Goal: Task Accomplishment & Management: Manage account settings

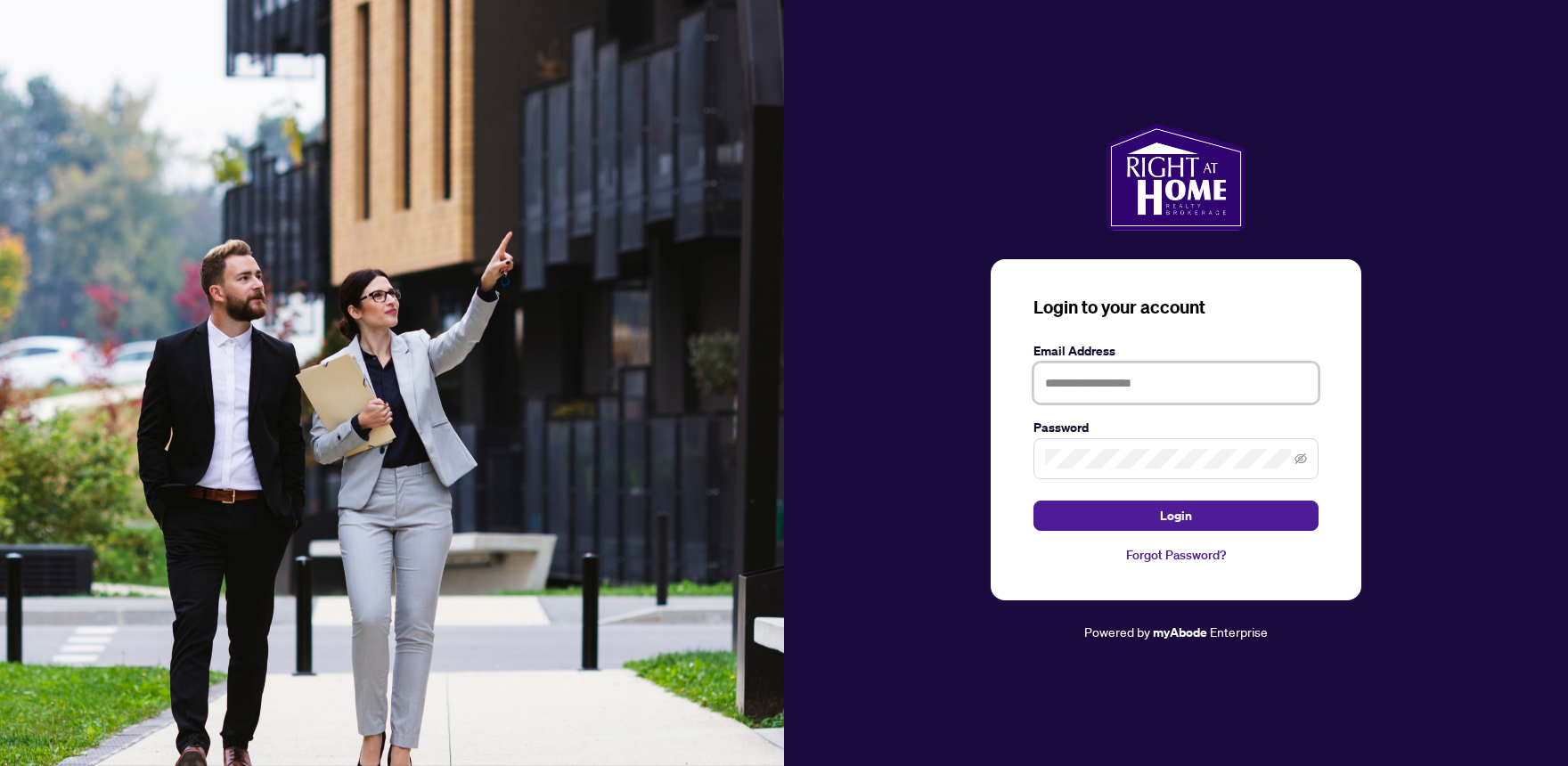
click at [1241, 384] on input "text" at bounding box center [1176, 383] width 285 height 41
type input "**********"
click at [1224, 524] on button "Login" at bounding box center [1176, 516] width 285 height 31
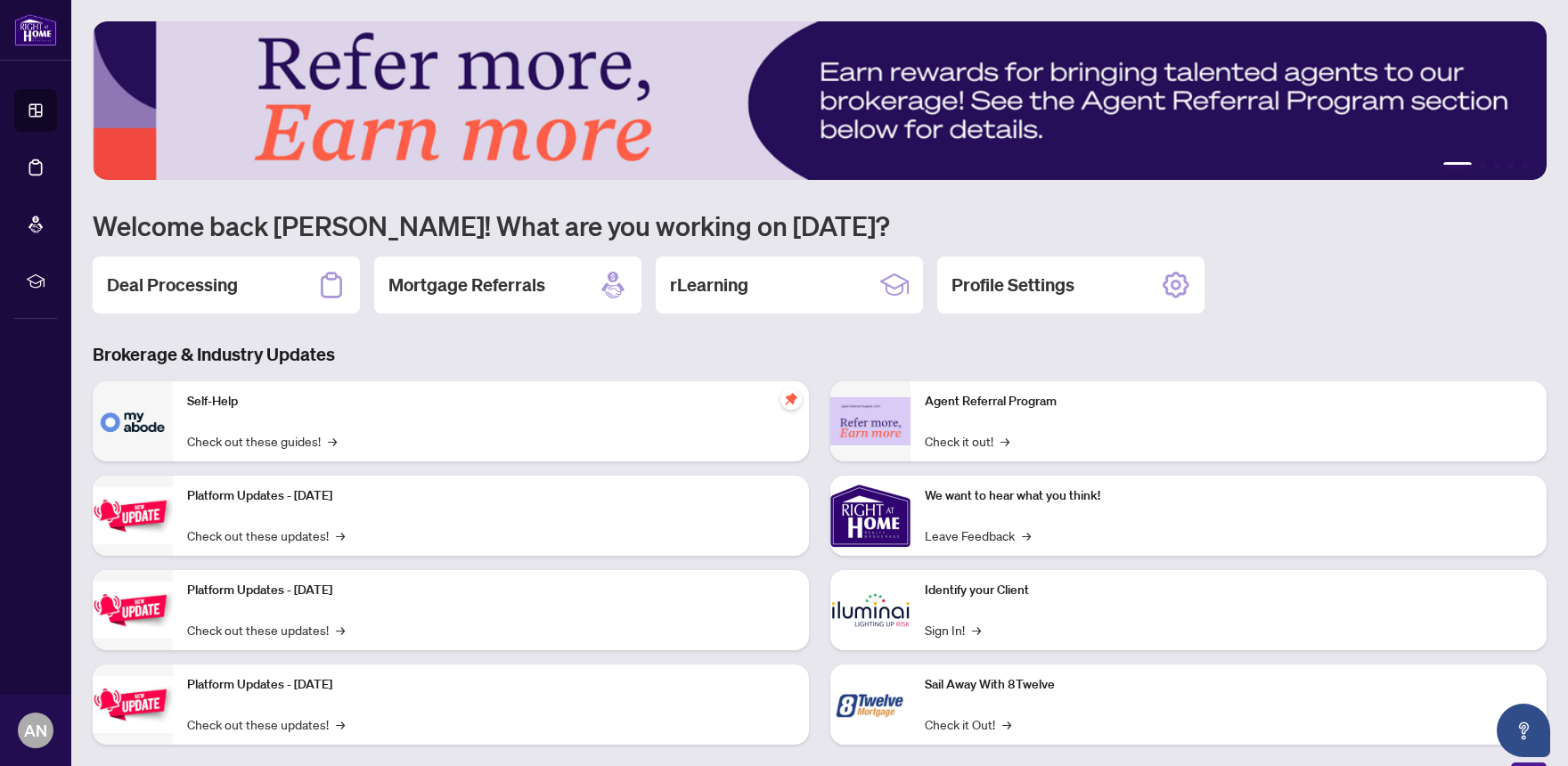
scroll to position [27, 0]
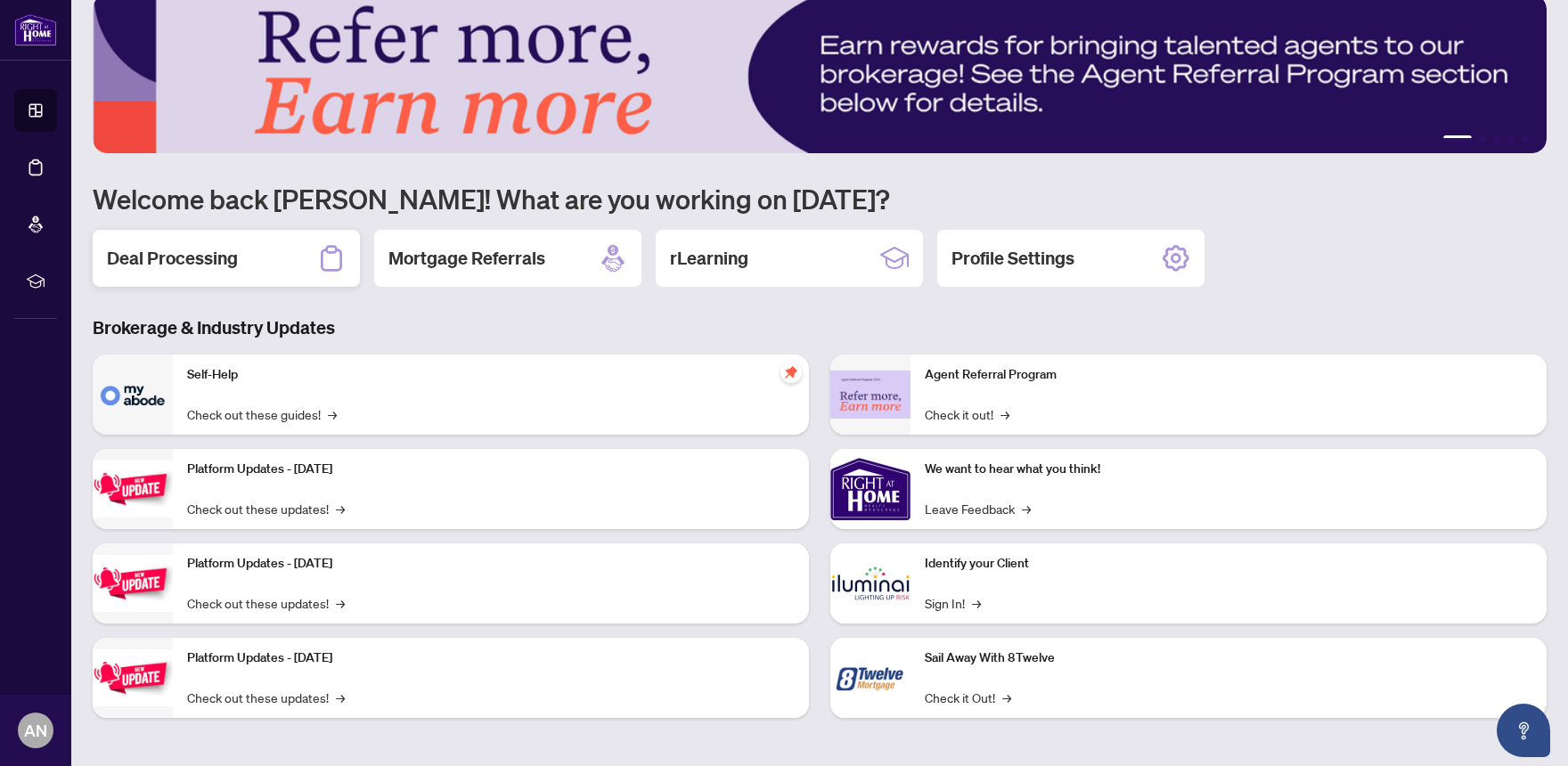
click at [235, 262] on div "Deal Processing" at bounding box center [226, 259] width 267 height 57
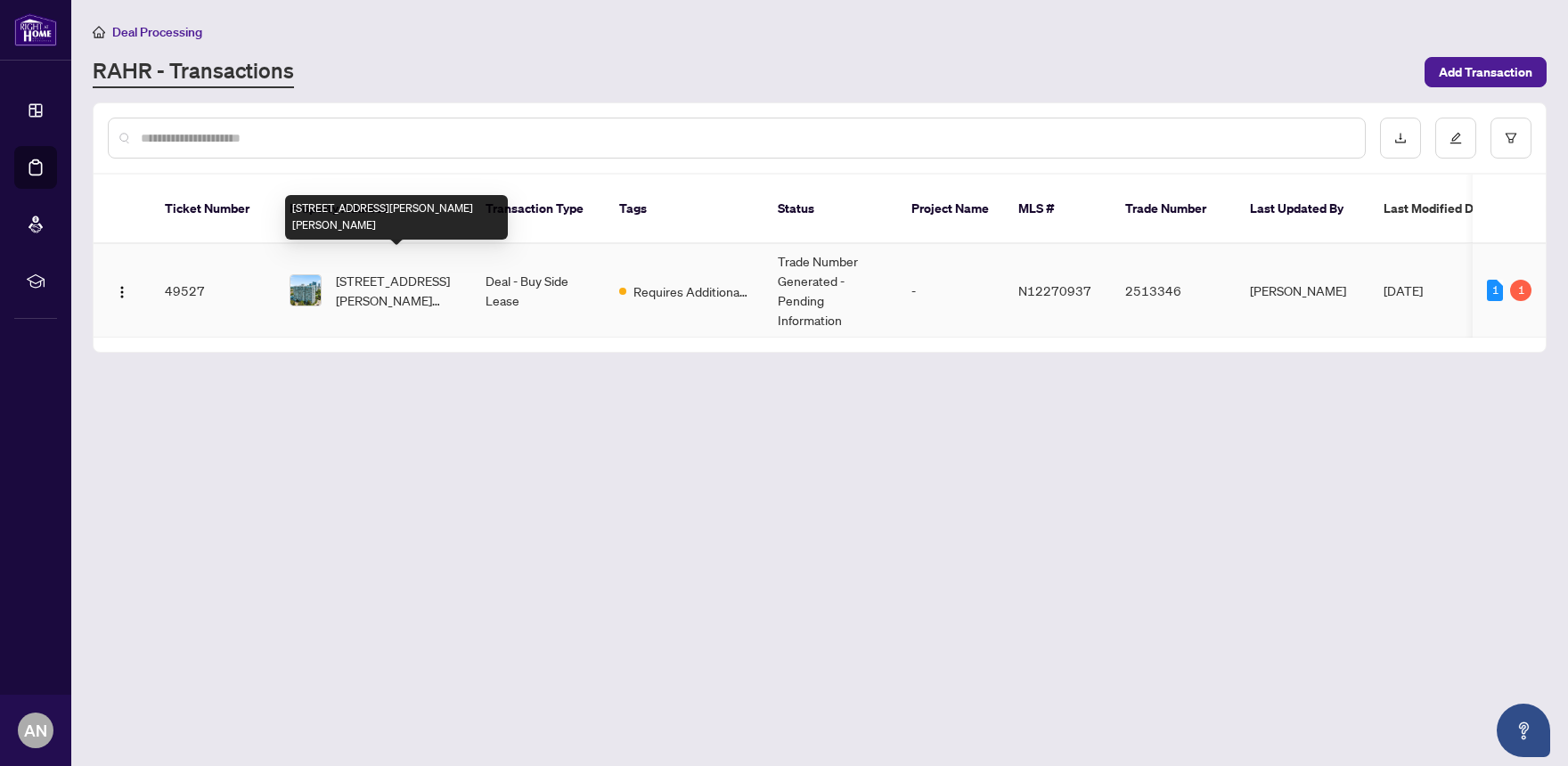
click at [420, 276] on span "[STREET_ADDRESS][PERSON_NAME][PERSON_NAME]" at bounding box center [396, 291] width 121 height 40
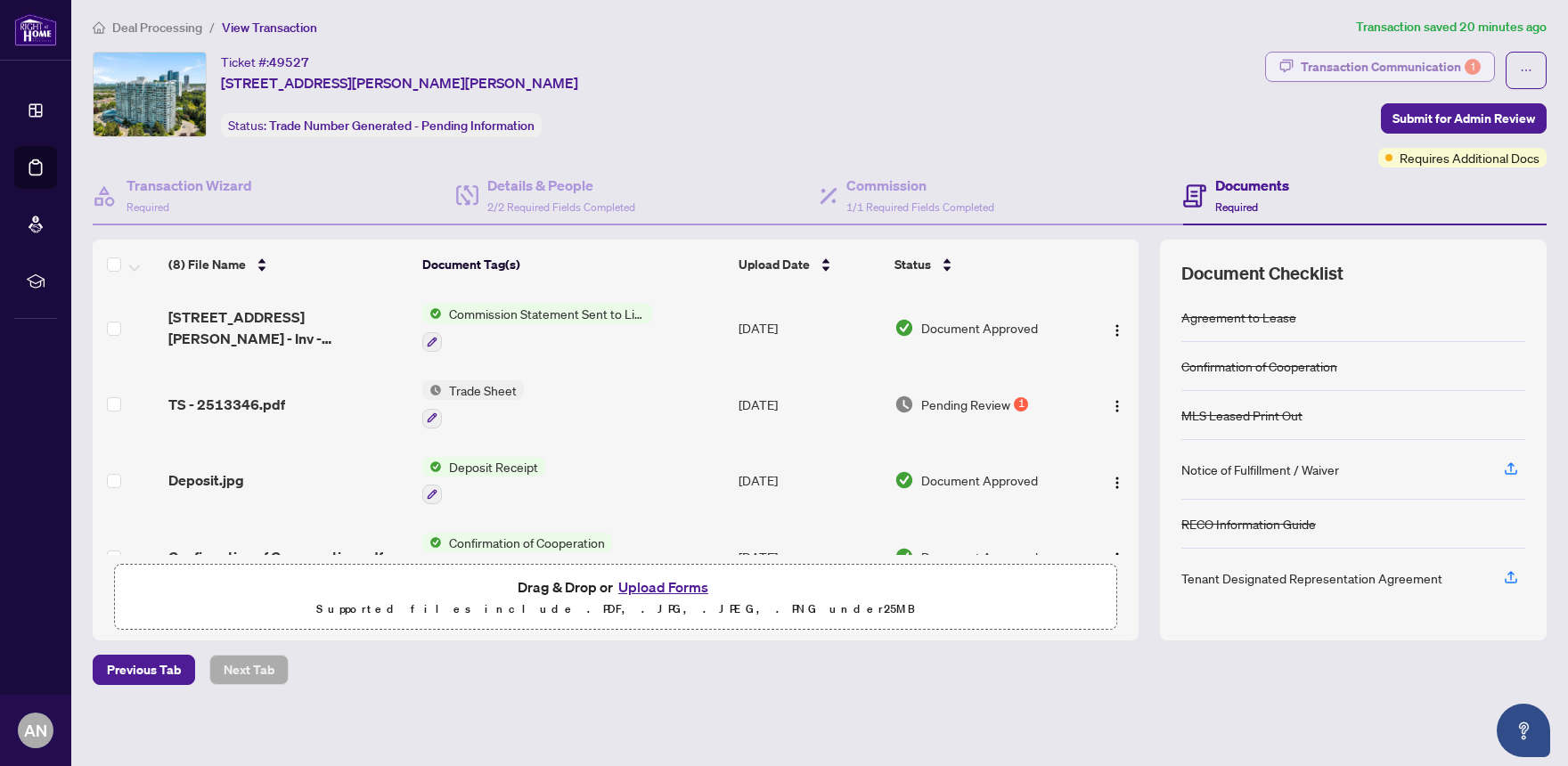
click at [1385, 66] on div "Transaction Communication 1" at bounding box center [1390, 67] width 180 height 29
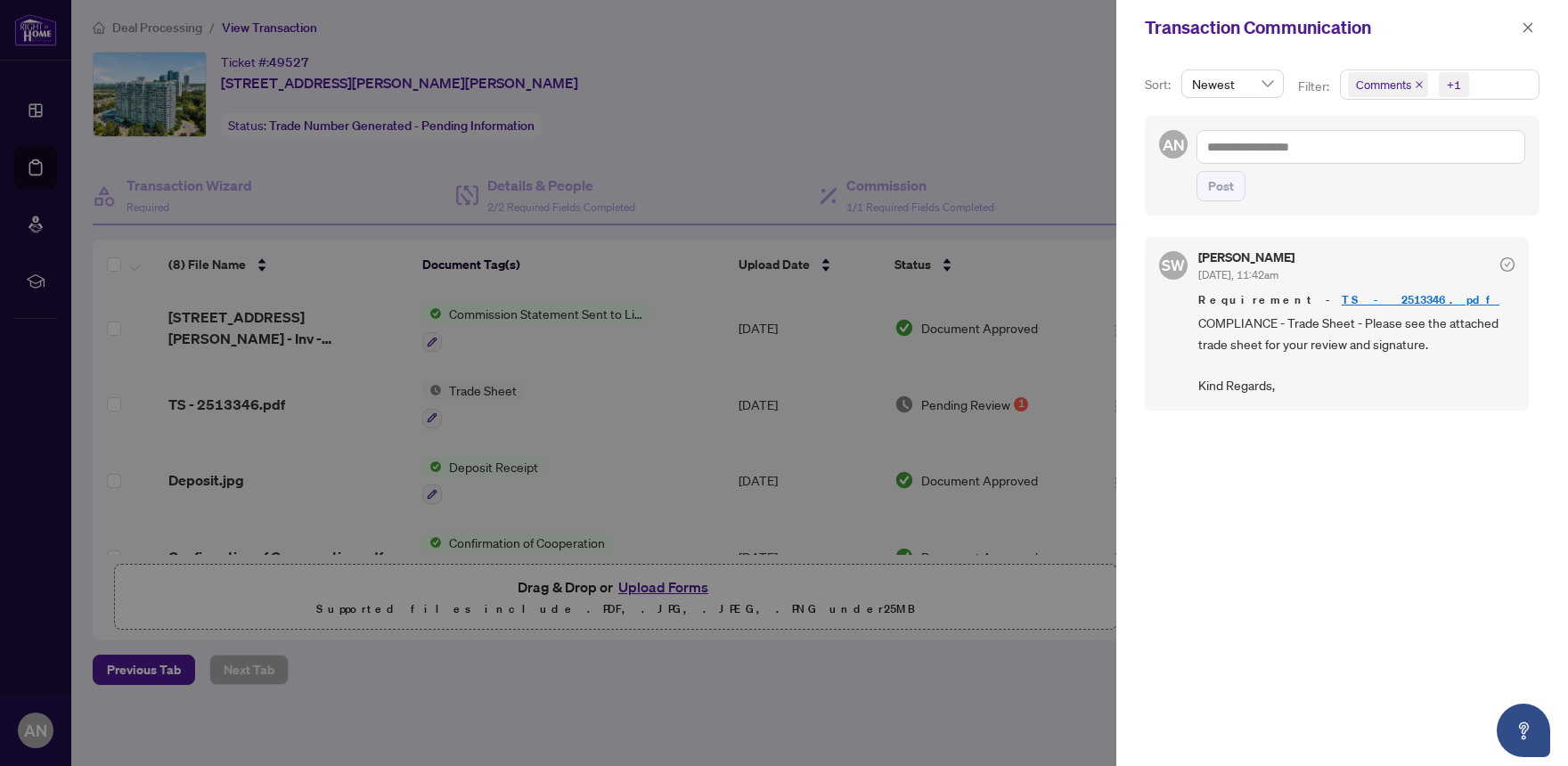
click at [1342, 302] on link "TS - 2513346.pdf" at bounding box center [1421, 300] width 158 height 15
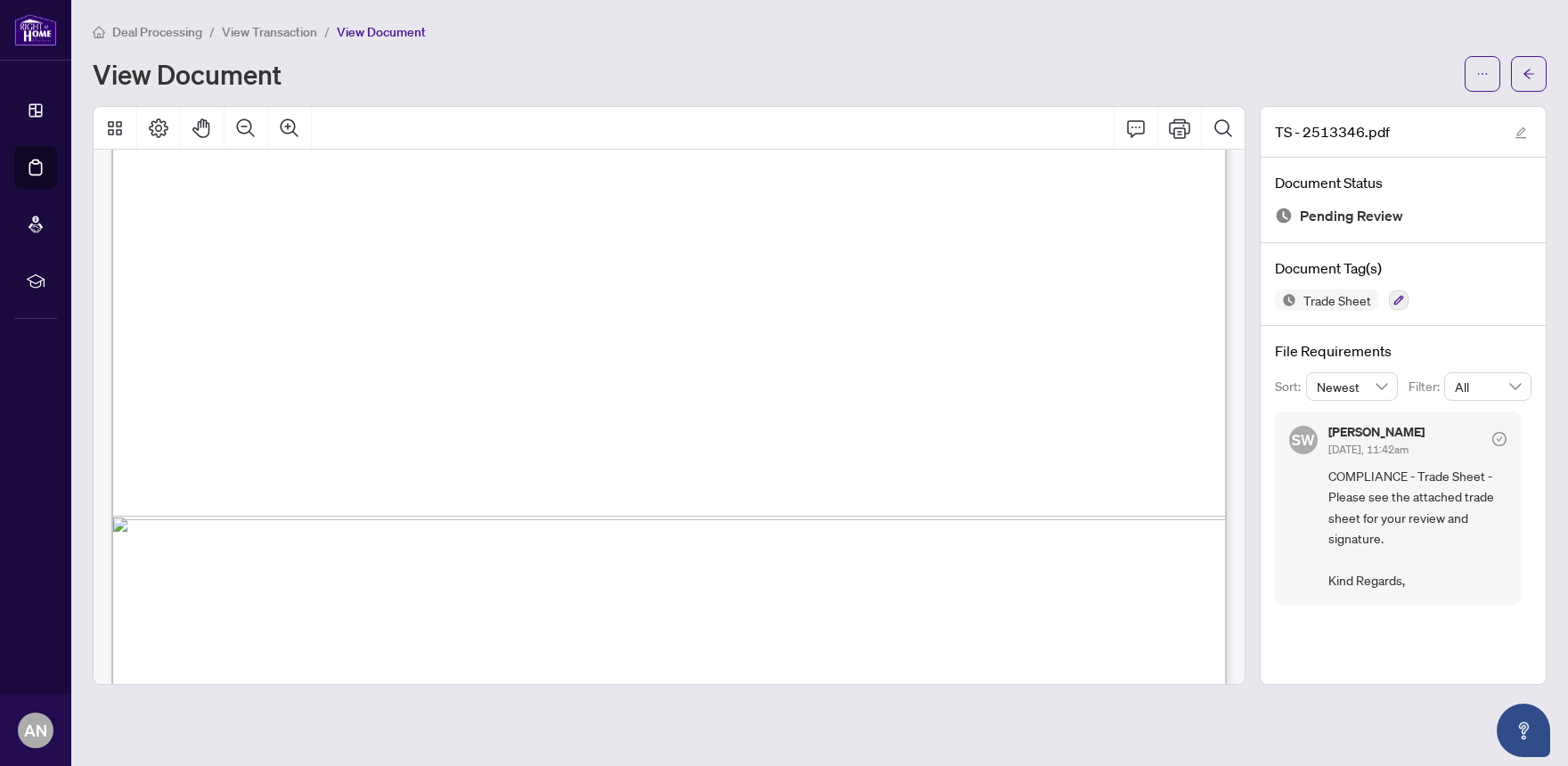
scroll to position [945, 0]
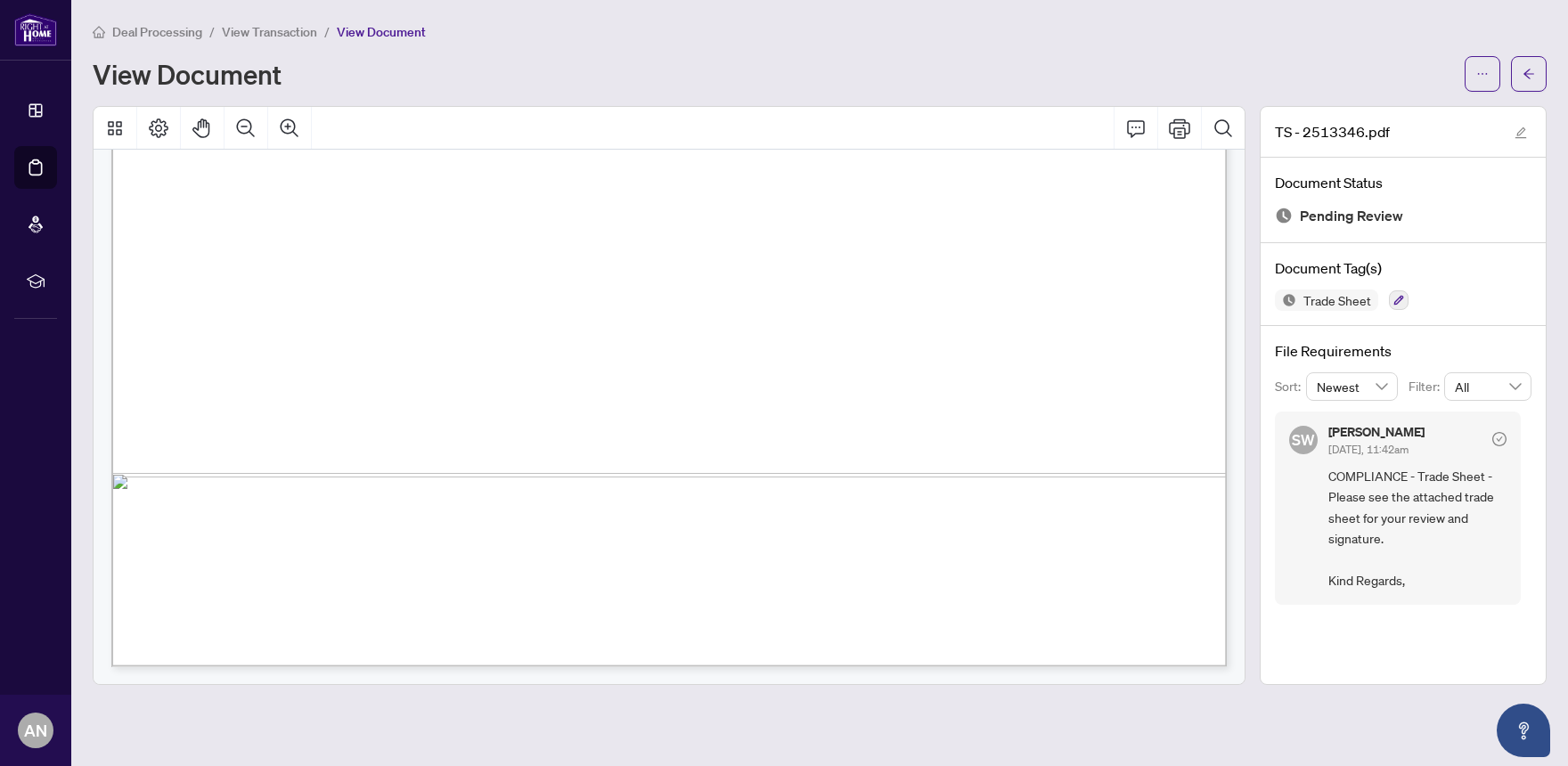
drag, startPoint x: 394, startPoint y: 515, endPoint x: 535, endPoint y: 493, distance: 142.7
click at [535, 493] on div "Page 1" at bounding box center [1252, 700] width 2282 height 2955
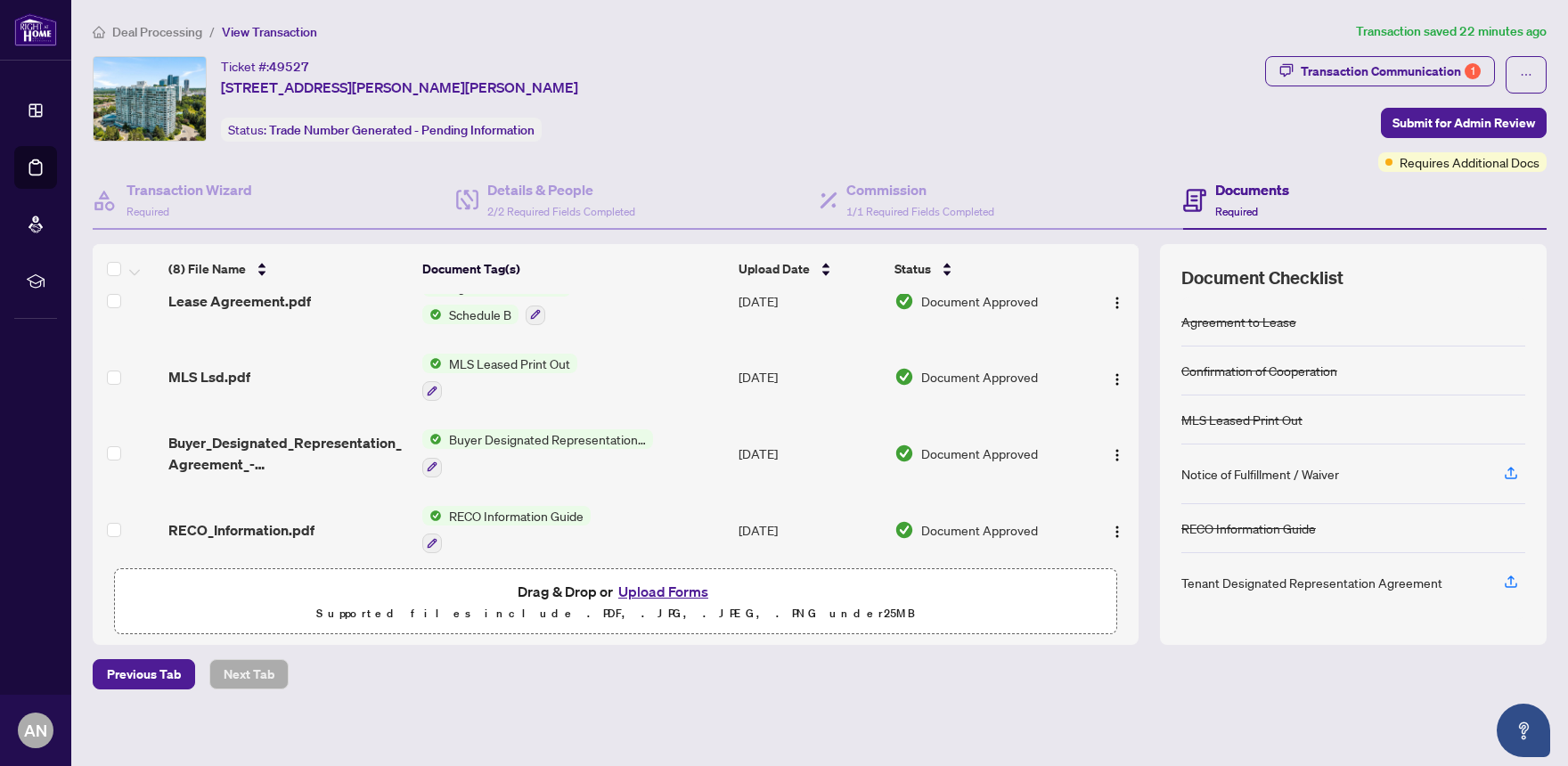
scroll to position [339, 0]
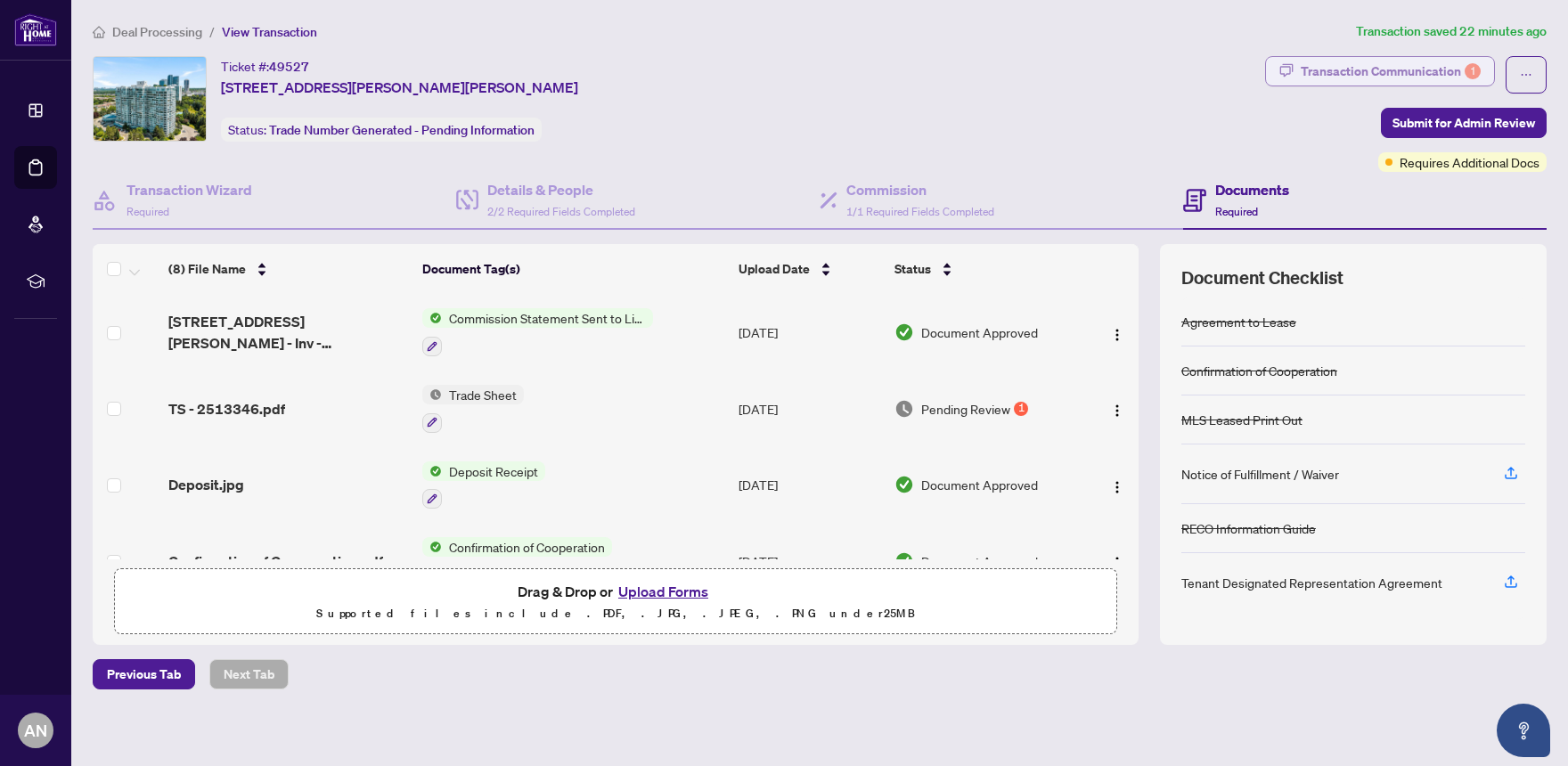
click at [1377, 65] on div "Transaction Communication 1" at bounding box center [1390, 72] width 180 height 29
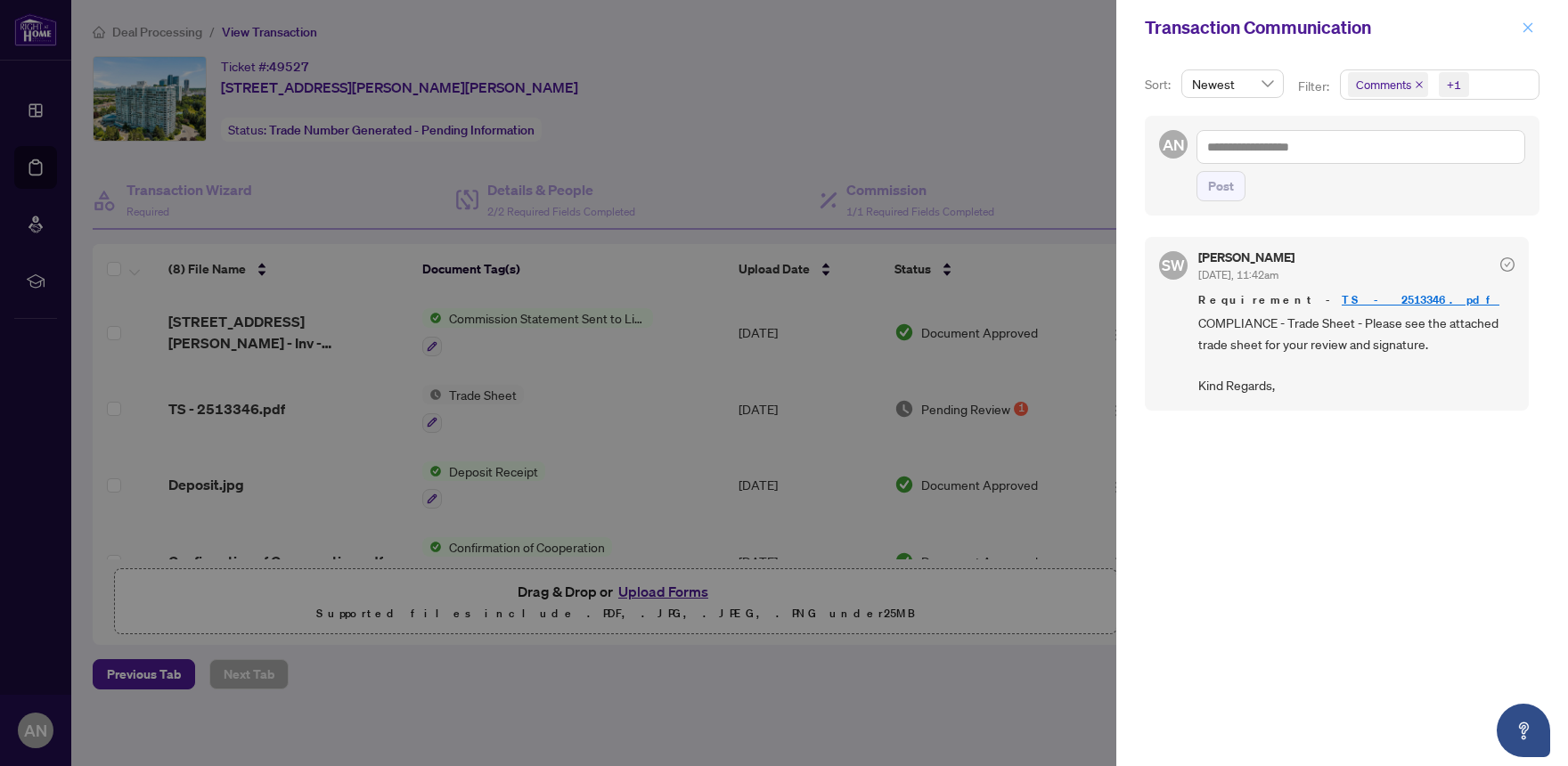
click at [1529, 31] on icon "close" at bounding box center [1528, 28] width 13 height 13
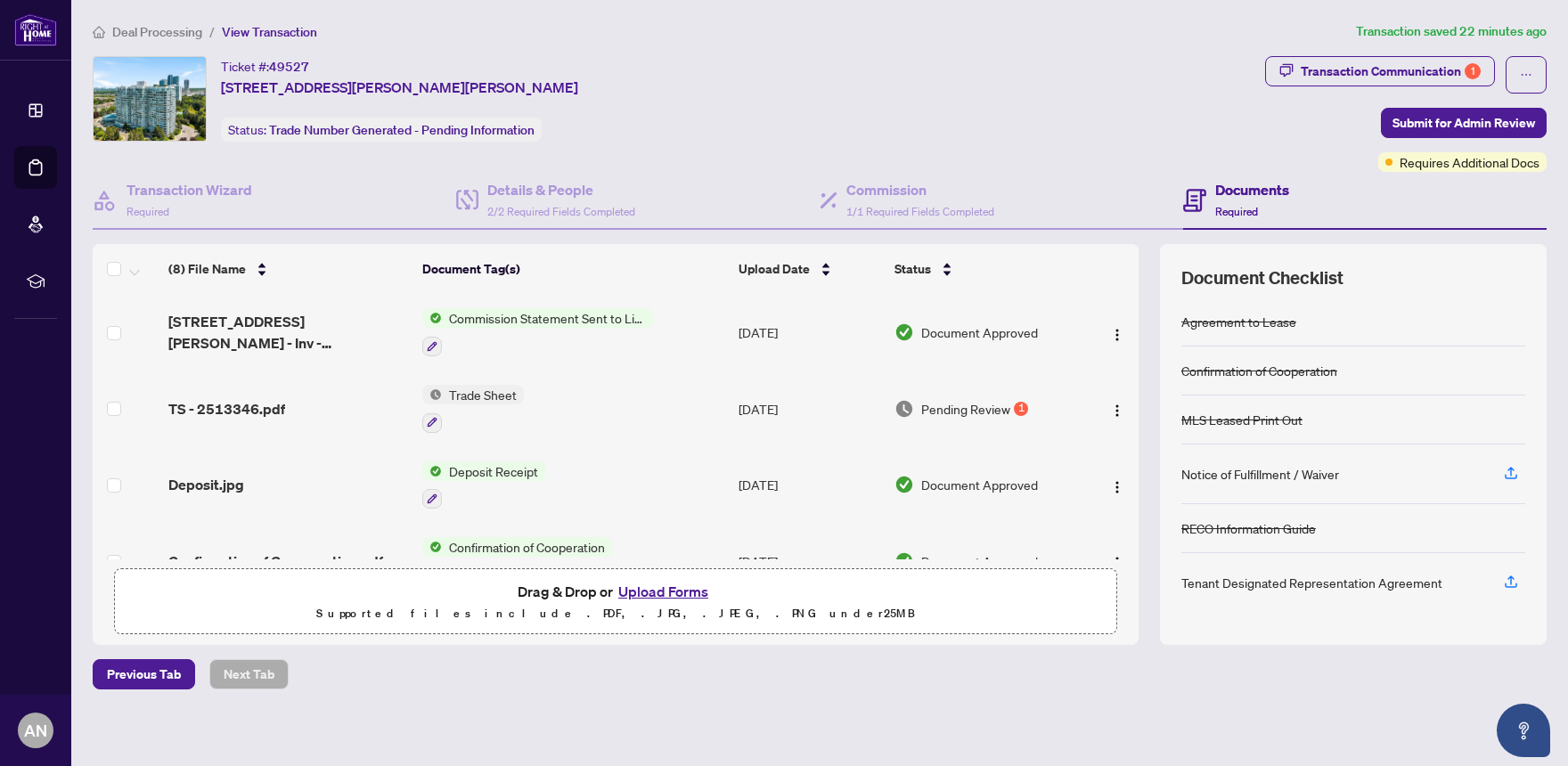
click at [819, 114] on div "Ticket #: 49527 [STREET_ADDRESS][PERSON_NAME][PERSON_NAME] Status: Trade Number…" at bounding box center [675, 99] width 1165 height 85
